Goal: Check status: Check status

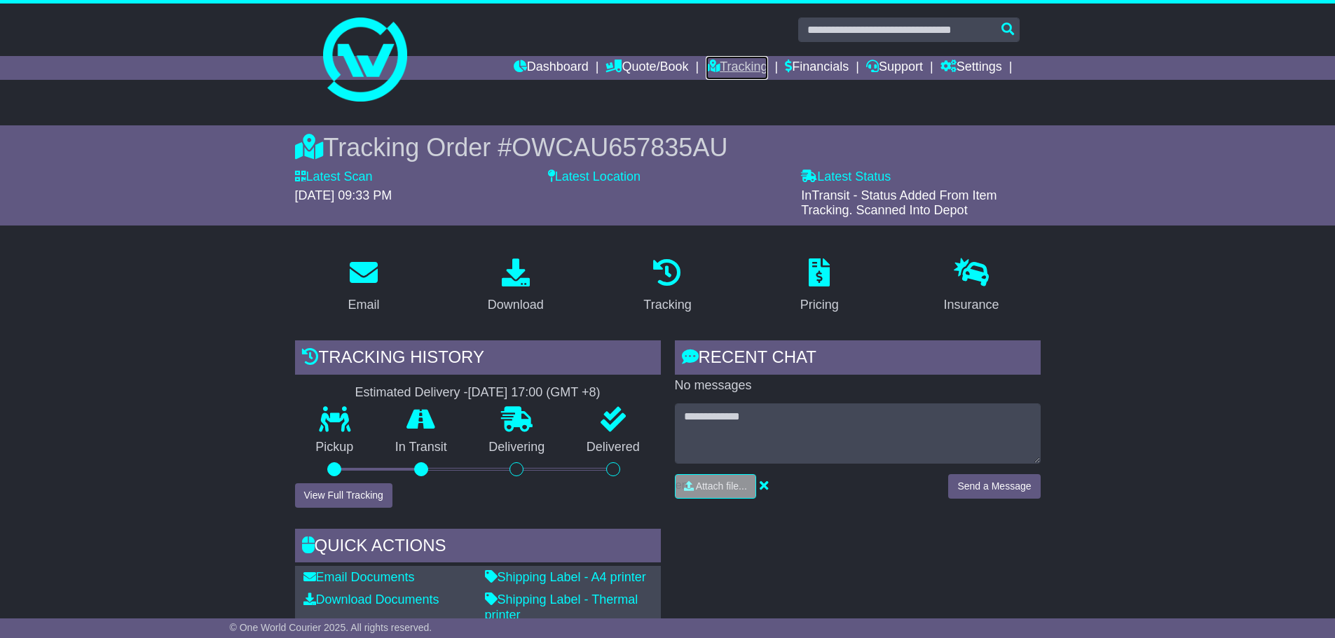
click at [722, 70] on link "Tracking" at bounding box center [737, 68] width 62 height 24
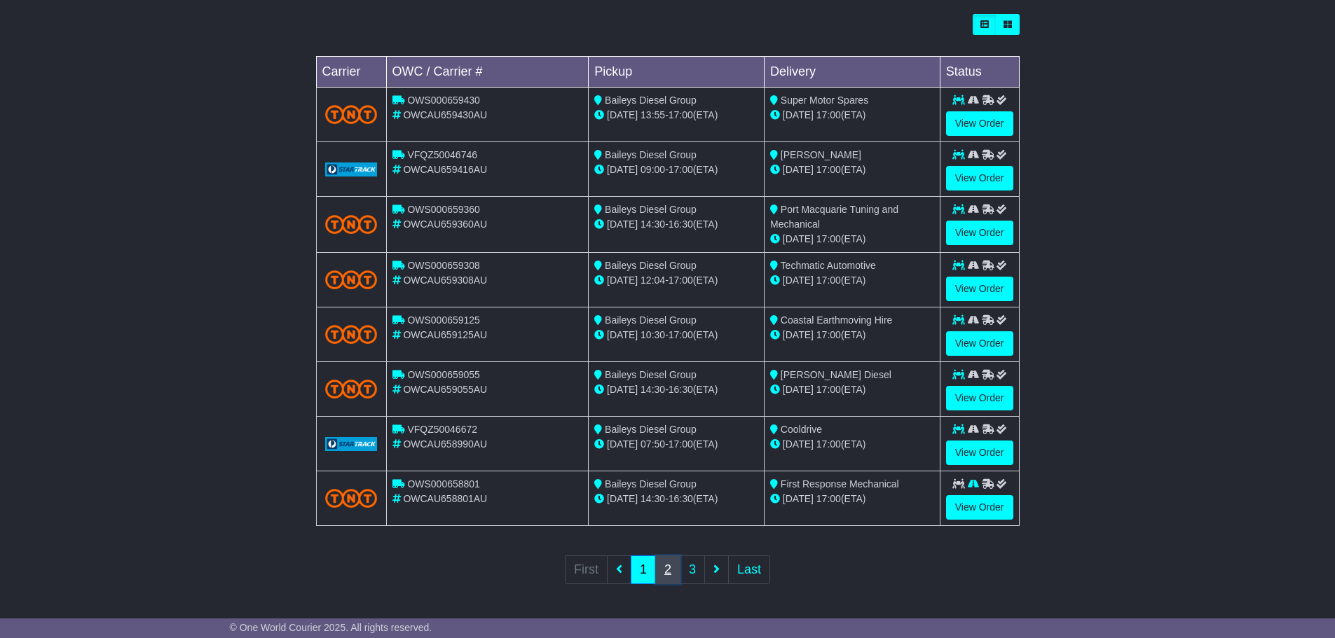
click at [671, 565] on link "2" at bounding box center [667, 570] width 25 height 29
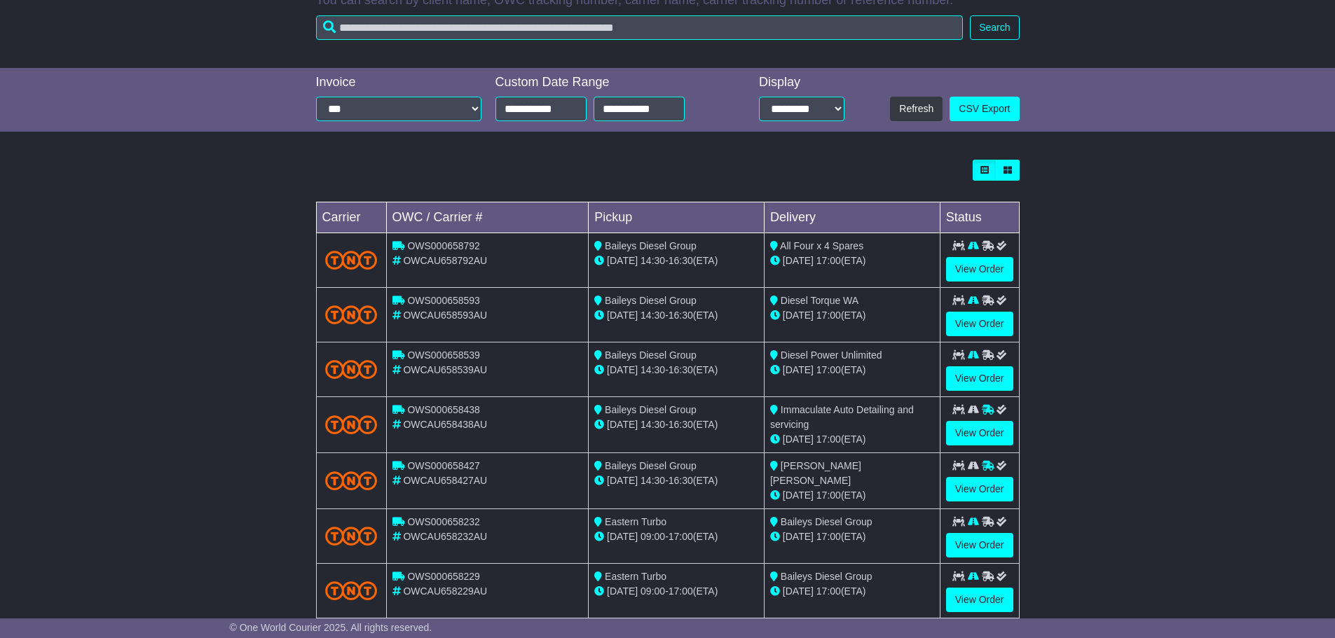
scroll to position [401, 0]
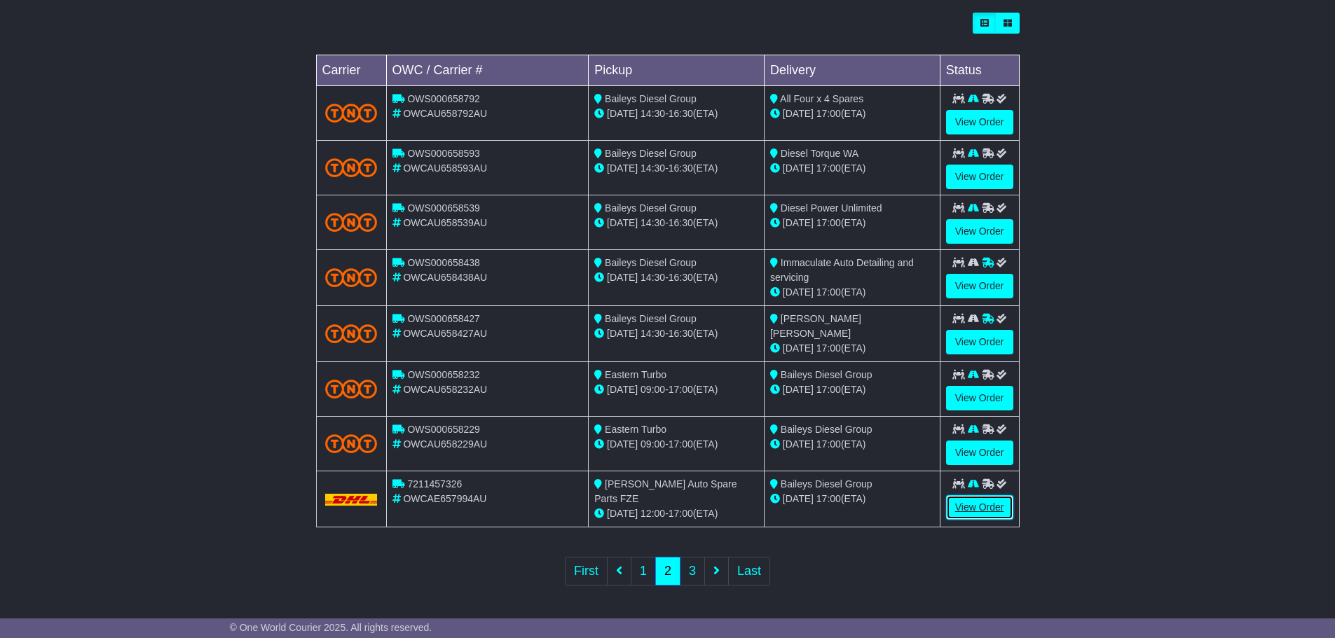
click at [1005, 510] on link "View Order" at bounding box center [979, 507] width 67 height 25
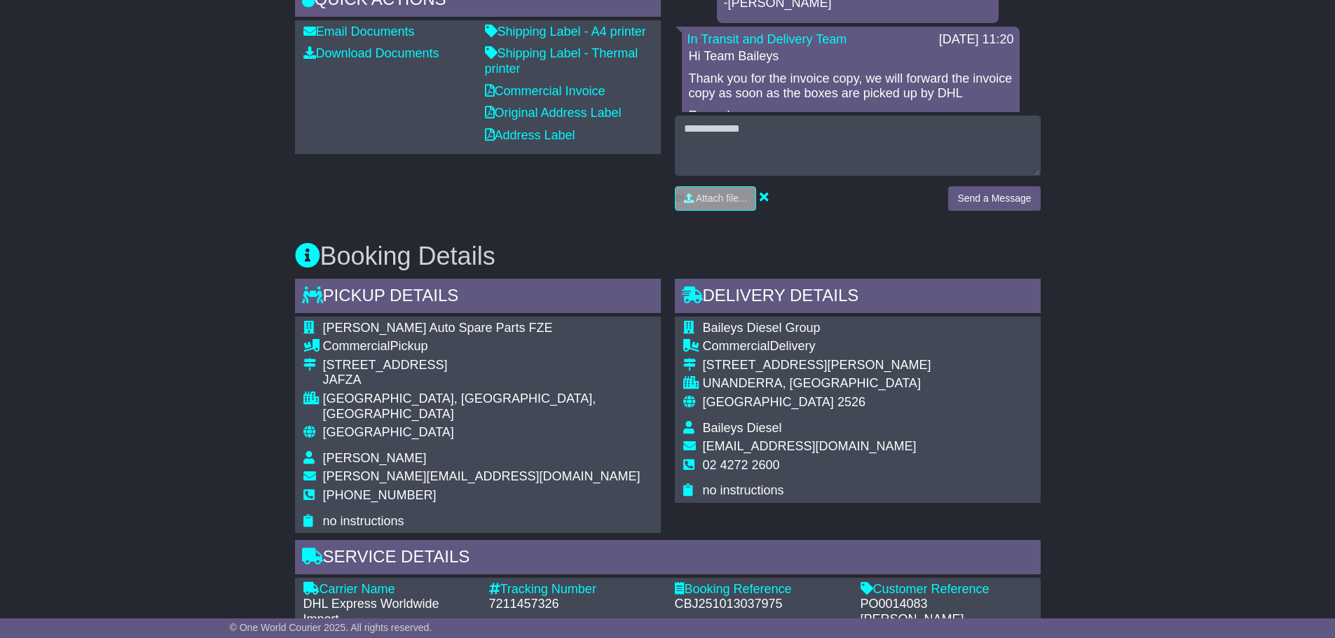
scroll to position [771, 0]
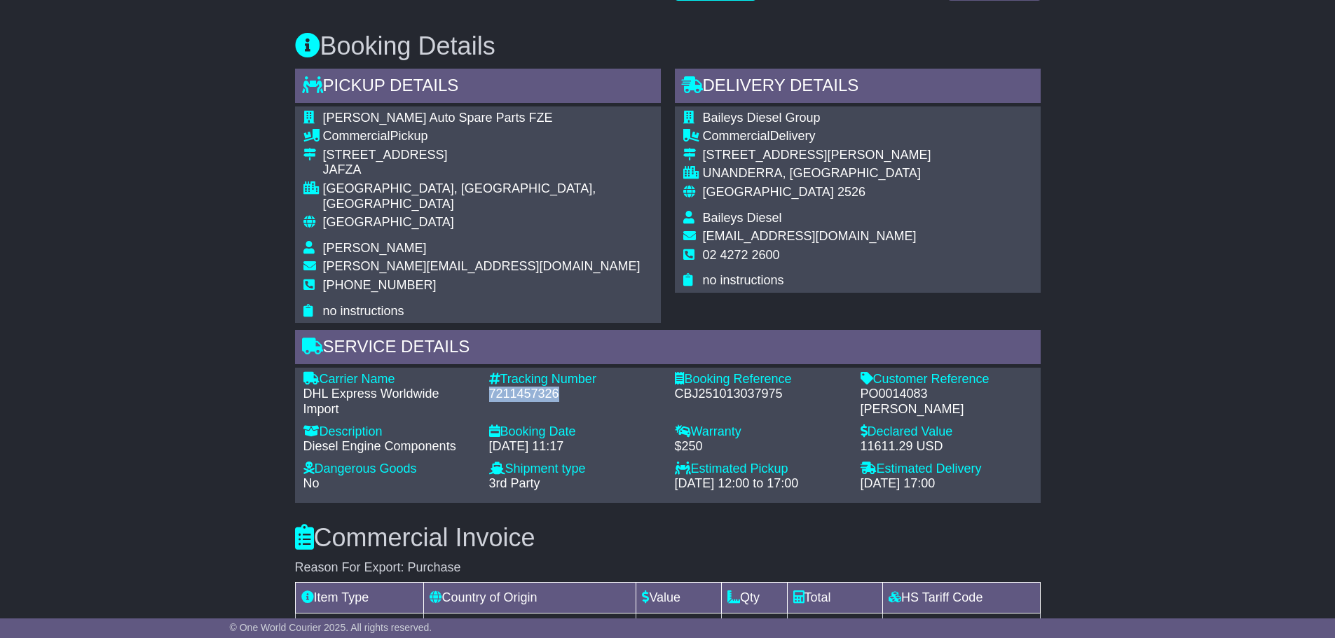
drag, startPoint x: 557, startPoint y: 378, endPoint x: 488, endPoint y: 386, distance: 69.9
click at [488, 386] on div "Tracking Number - 7211457326" at bounding box center [575, 395] width 186 height 46
copy div "7211457326"
